Goal: Obtain resource: Obtain resource

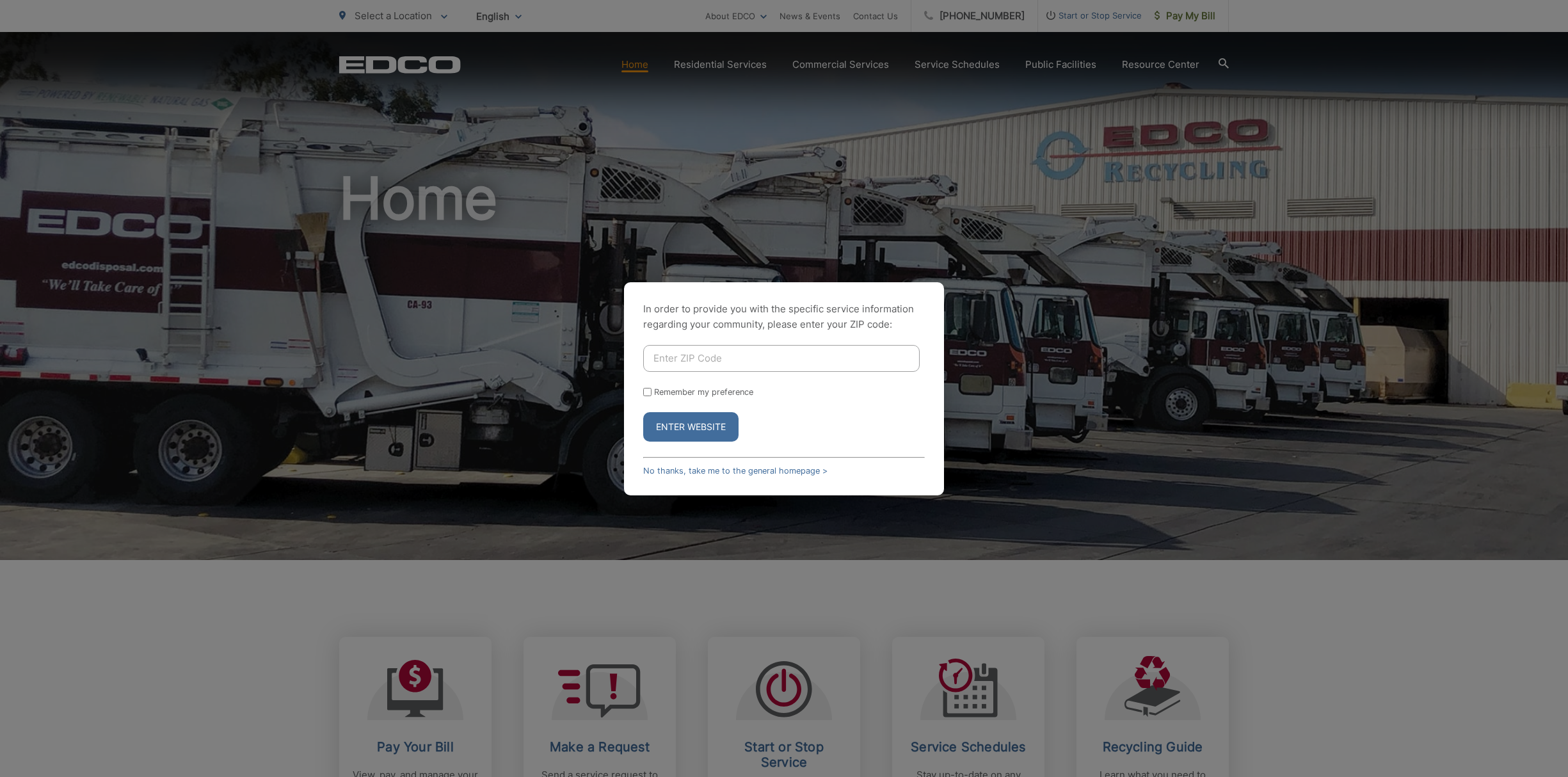
click at [782, 354] on input "Enter ZIP Code" at bounding box center [781, 358] width 277 height 27
type input "92116"
click at [643, 412] on button "Enter Website" at bounding box center [690, 427] width 95 height 30
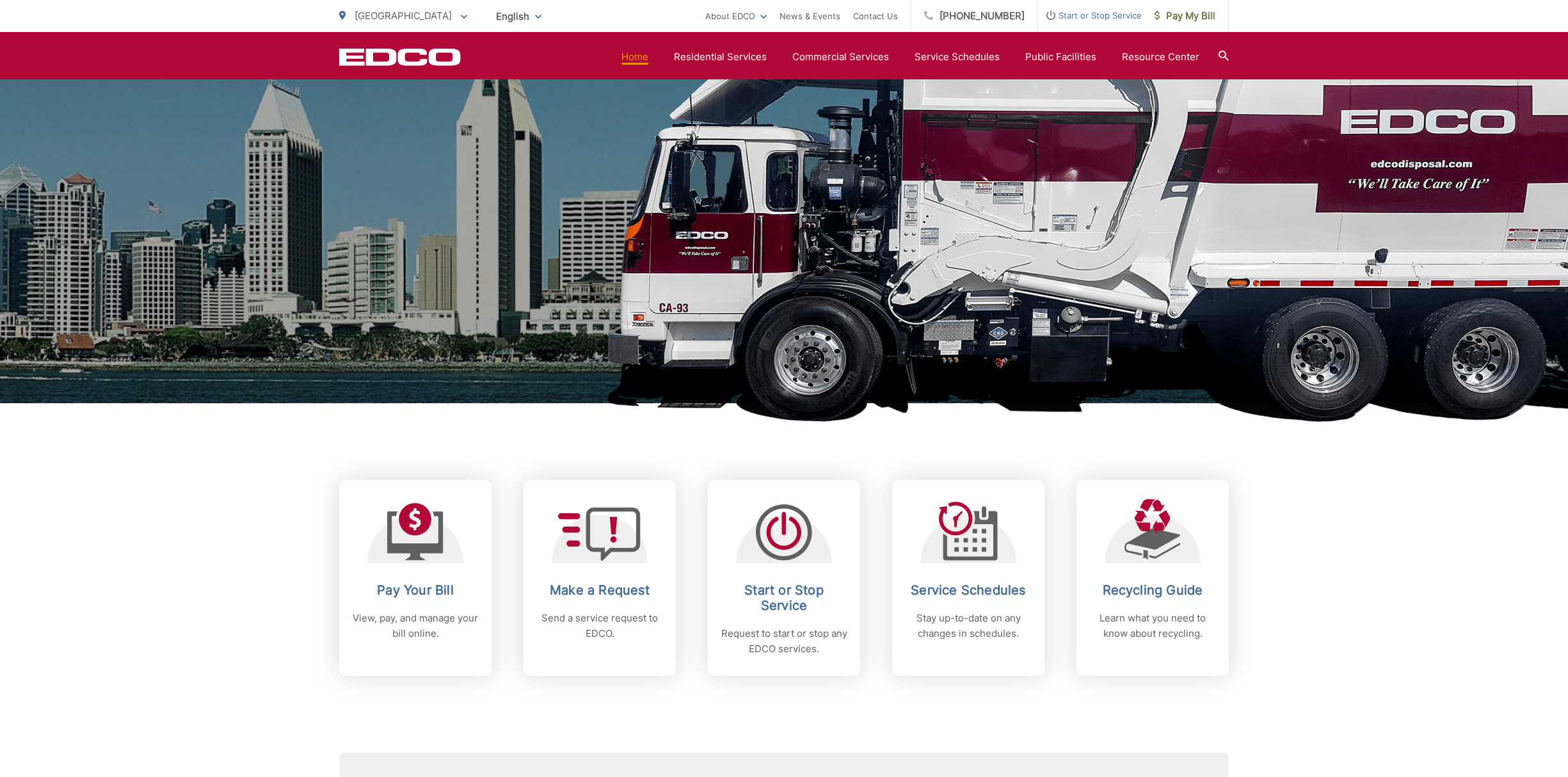
scroll to position [105, 0]
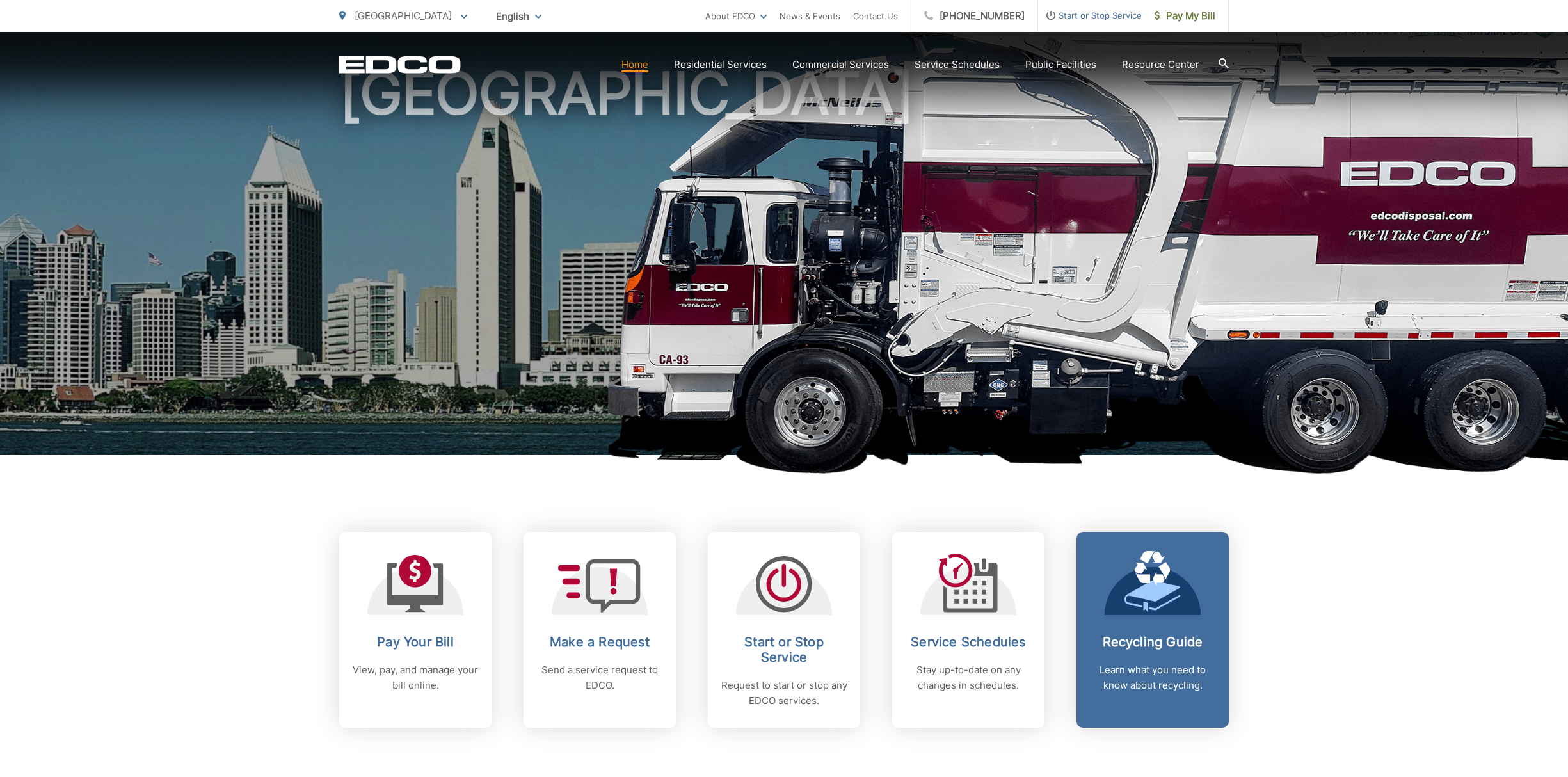
click at [1141, 614] on span at bounding box center [1152, 582] width 56 height 64
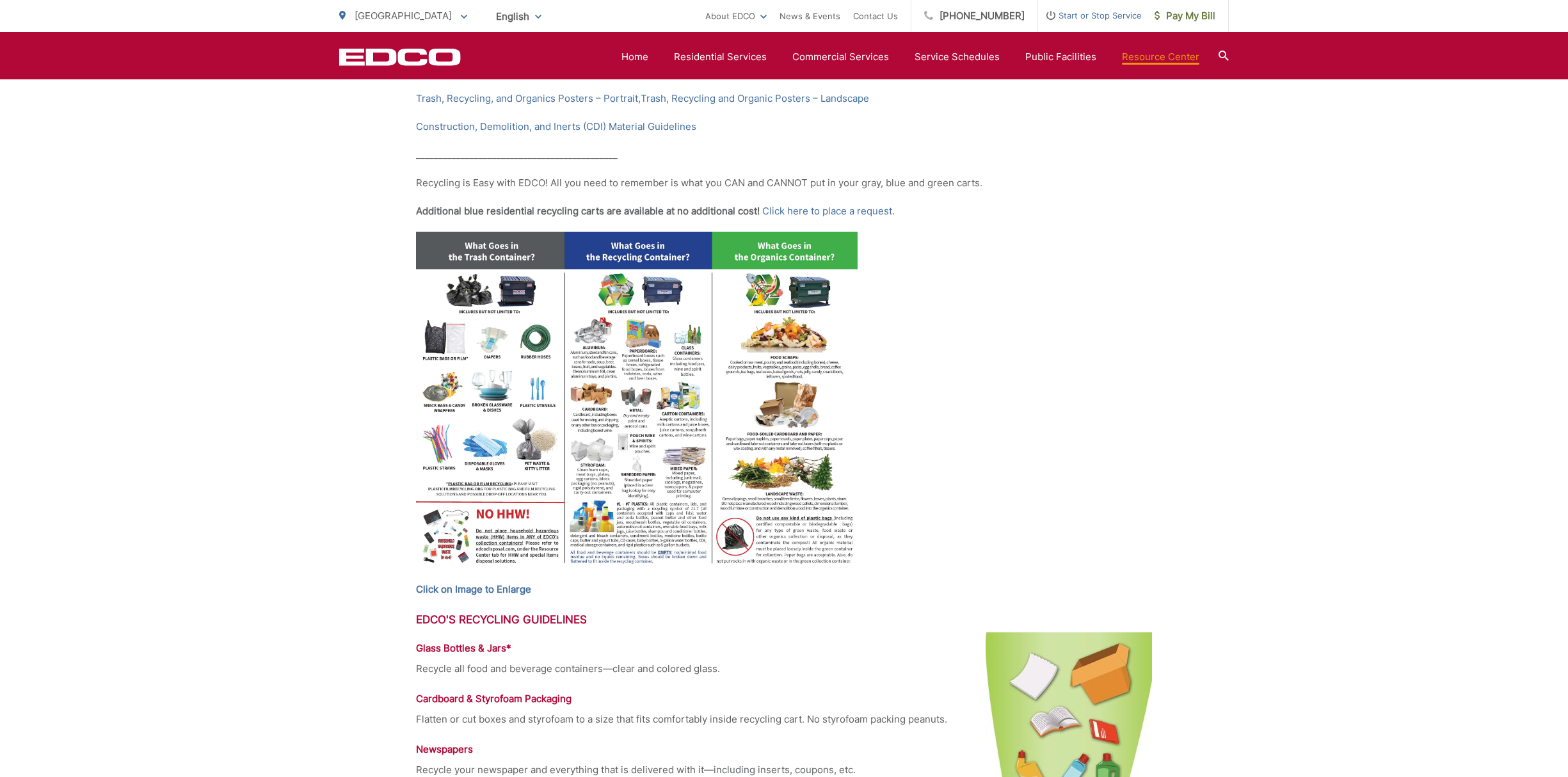
scroll to position [470, 0]
click at [531, 388] on img at bounding box center [636, 401] width 442 height 341
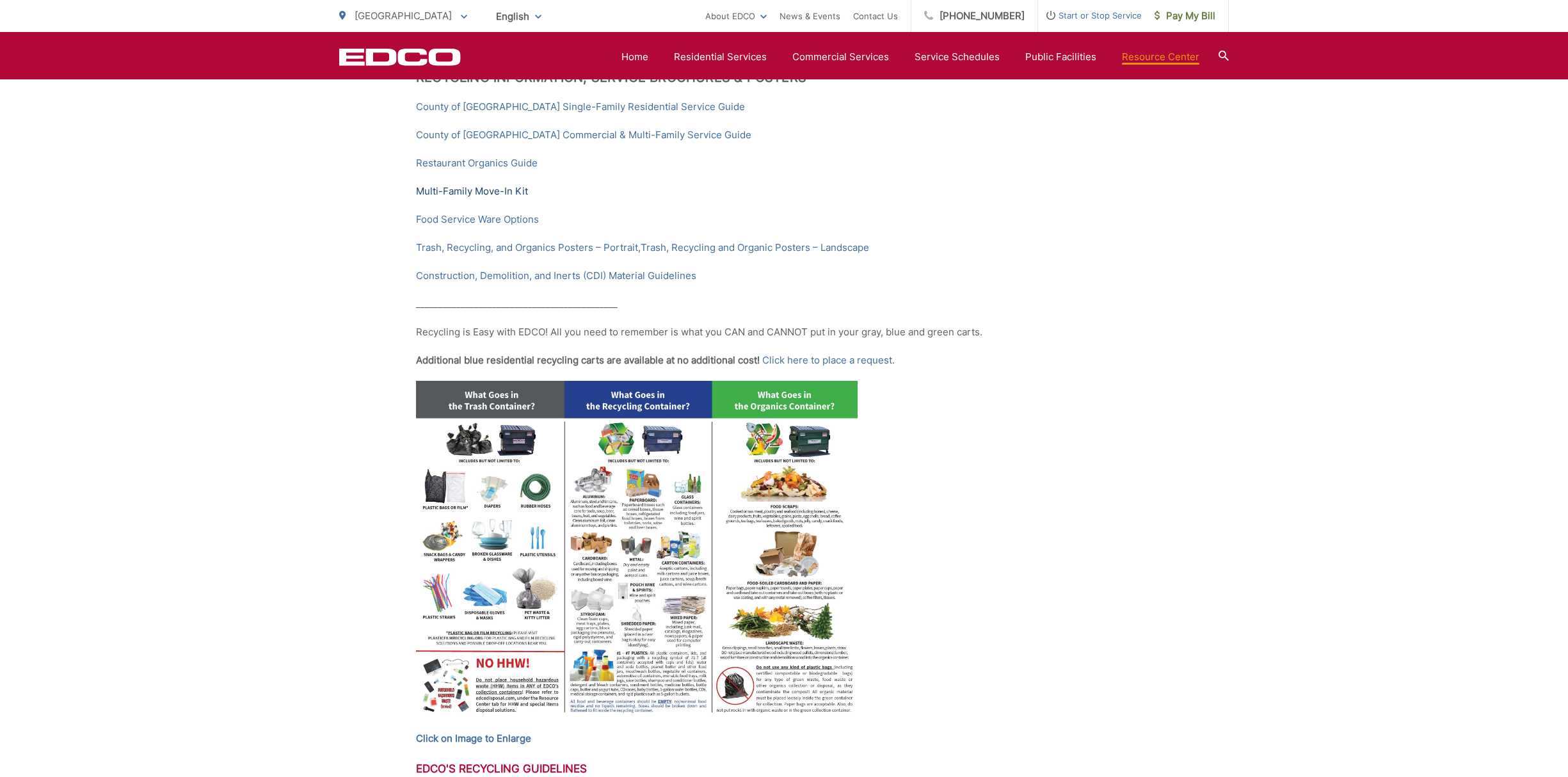
click at [500, 192] on link "Multi-Family Move-In Kit" at bounding box center [471, 191] width 112 height 15
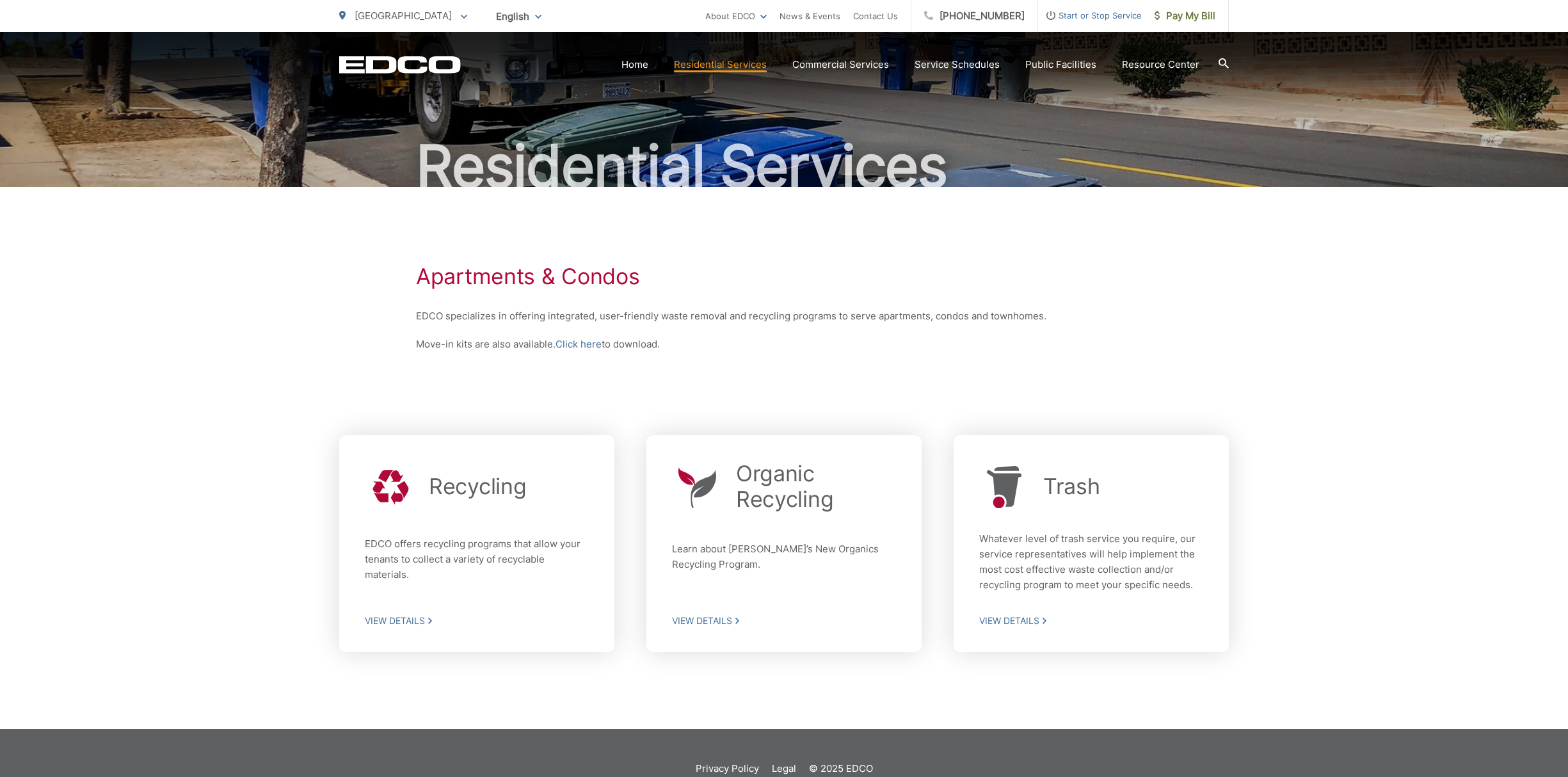
scroll to position [101, 0]
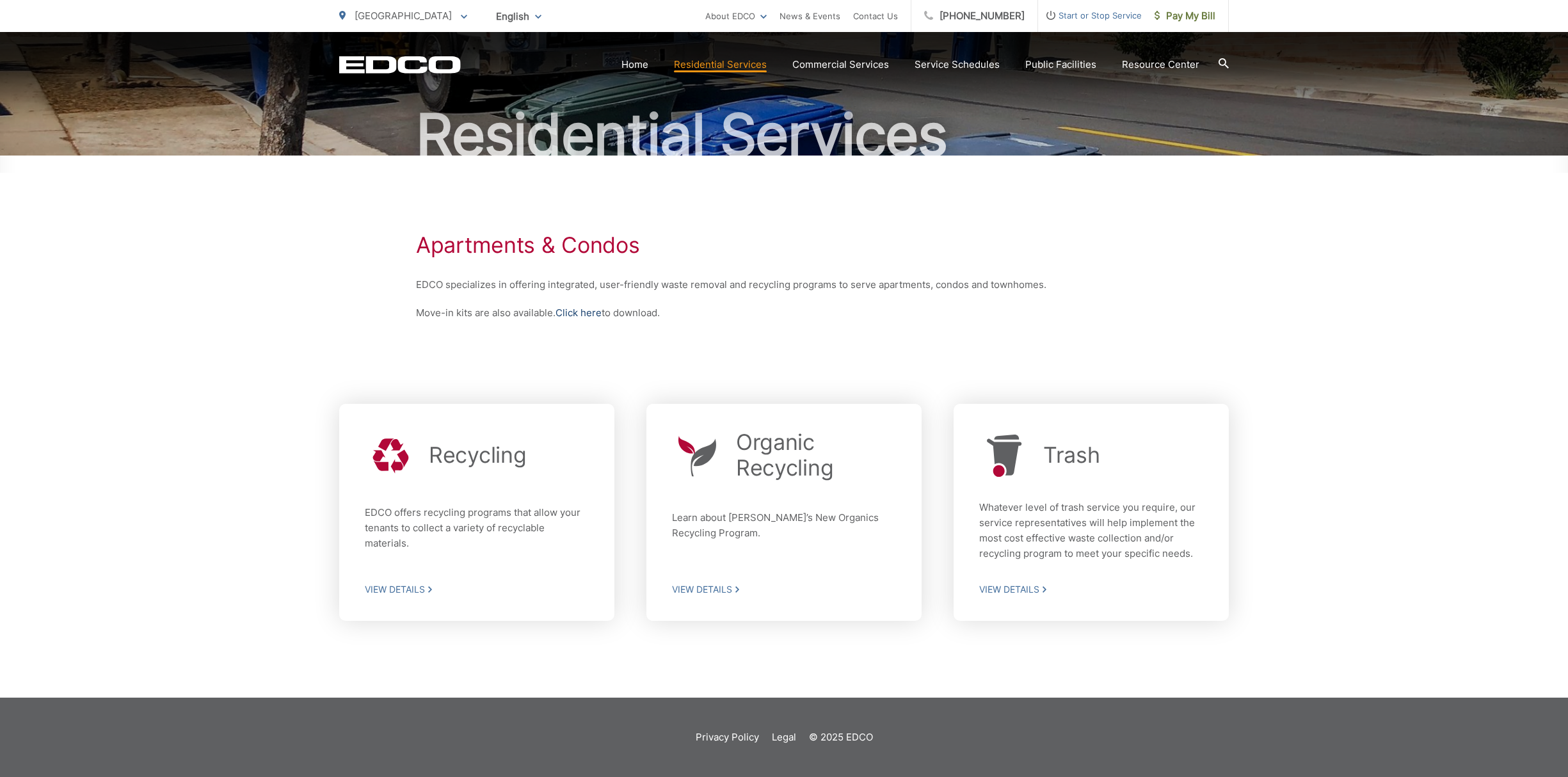
click at [589, 309] on link "Click here" at bounding box center [578, 313] width 46 height 15
